Goal: Check status: Check status

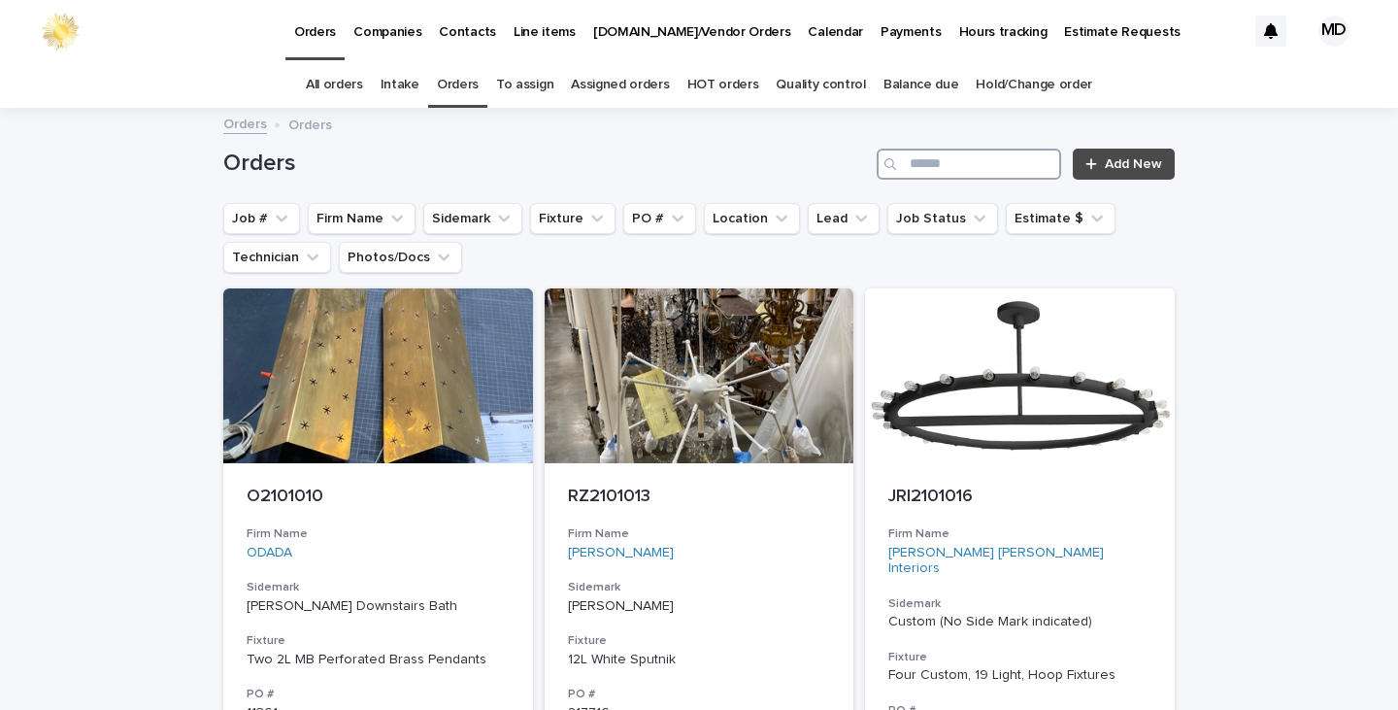
click at [921, 170] on input "Search" at bounding box center [969, 164] width 184 height 31
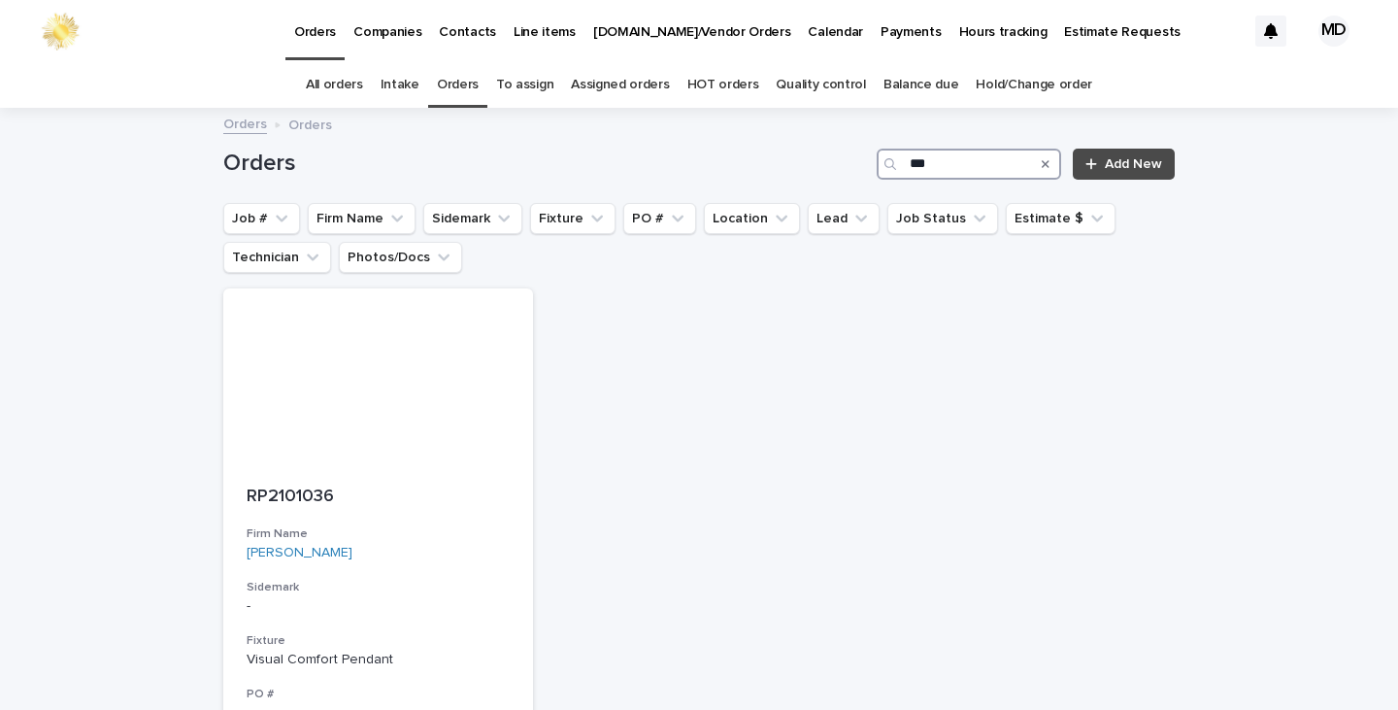
type input "***"
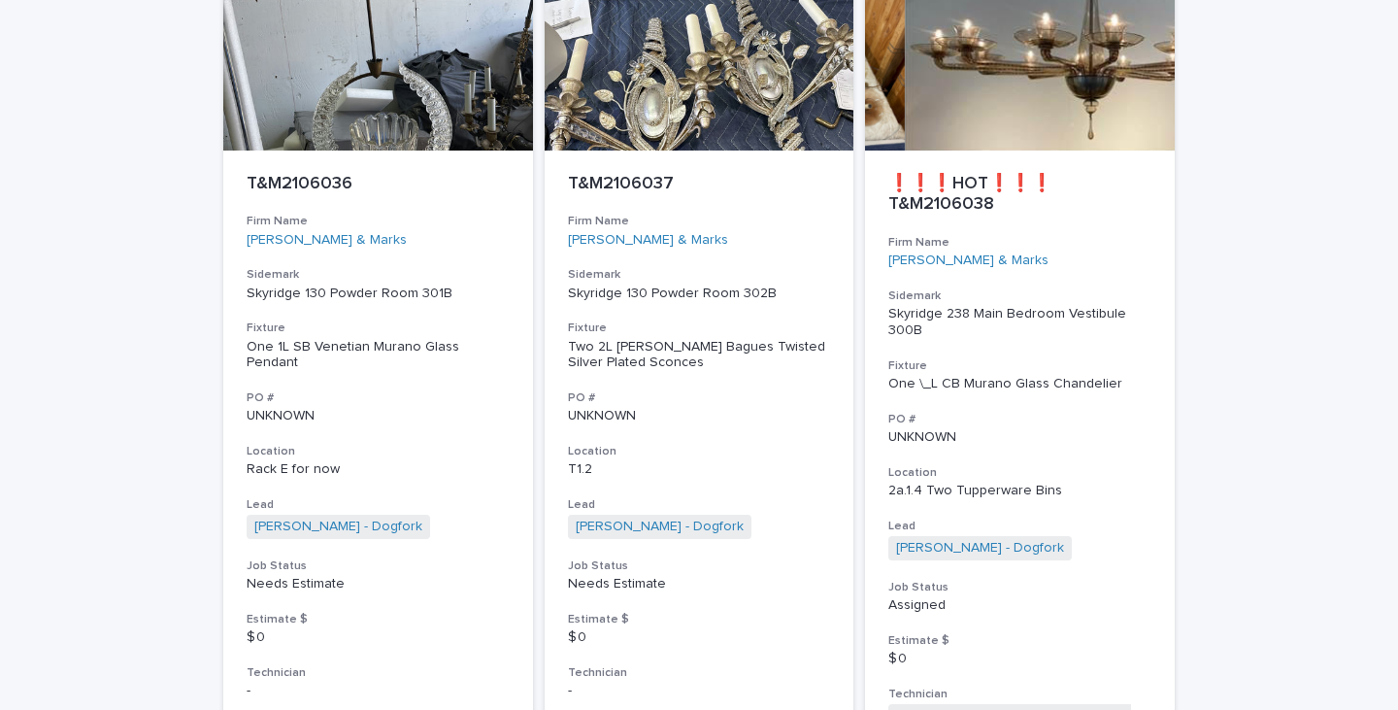
scroll to position [4175, 0]
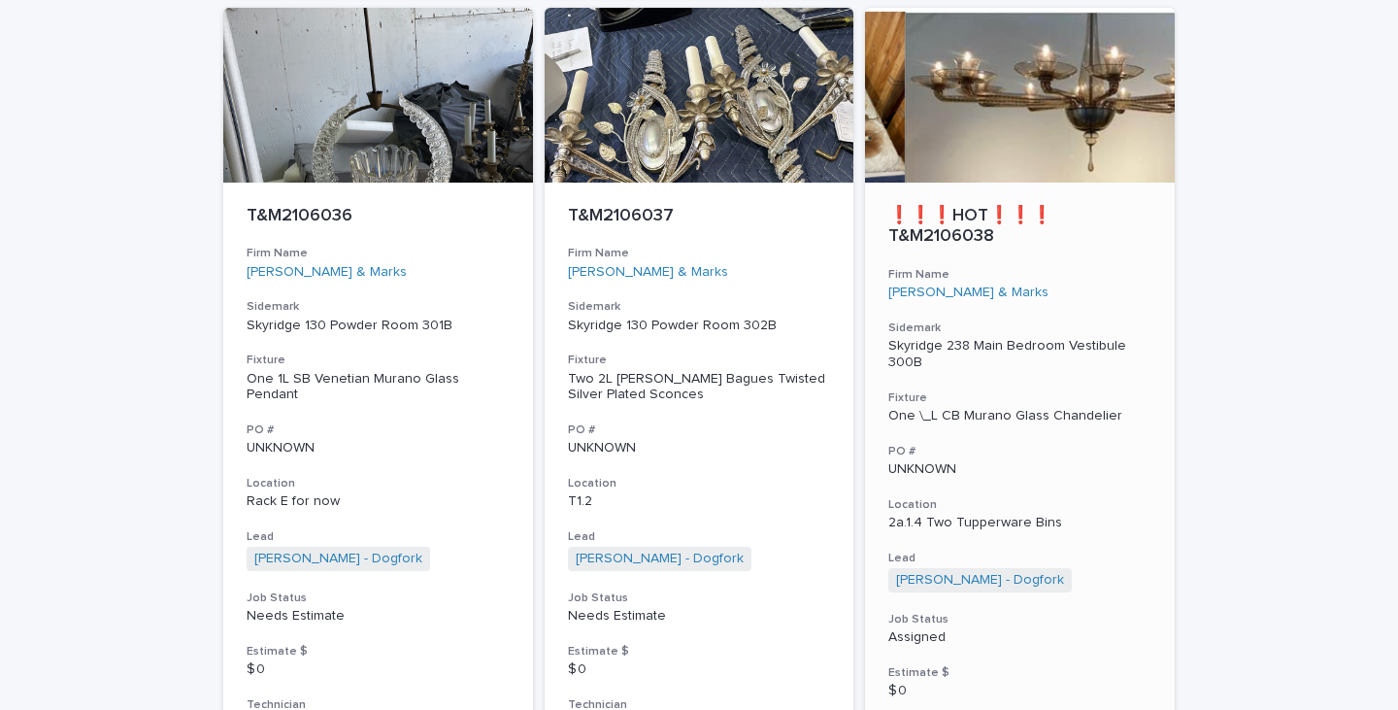
click at [1006, 338] on p "Skyridge 238 Main Bedroom Vestibule 300B" at bounding box center [1019, 354] width 263 height 33
